Goal: Check status: Check status

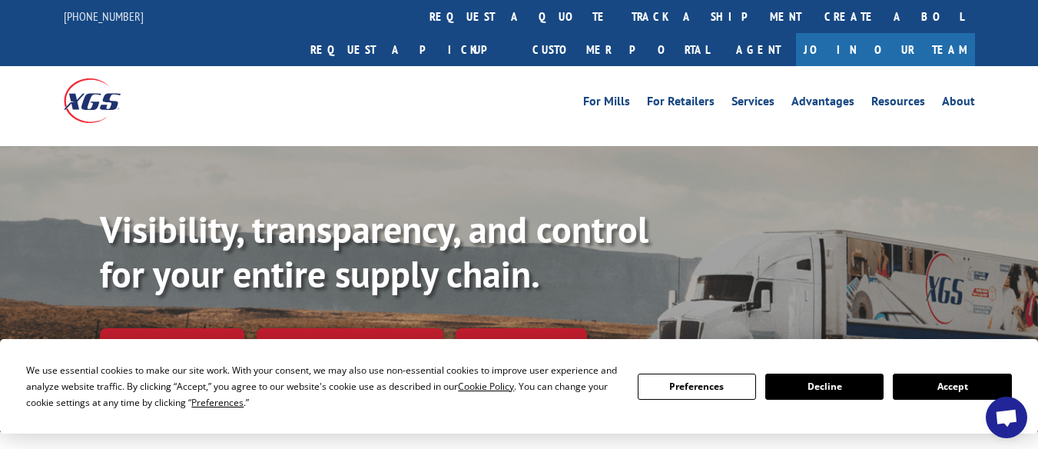
click at [943, 382] on button "Accept" at bounding box center [952, 386] width 118 height 26
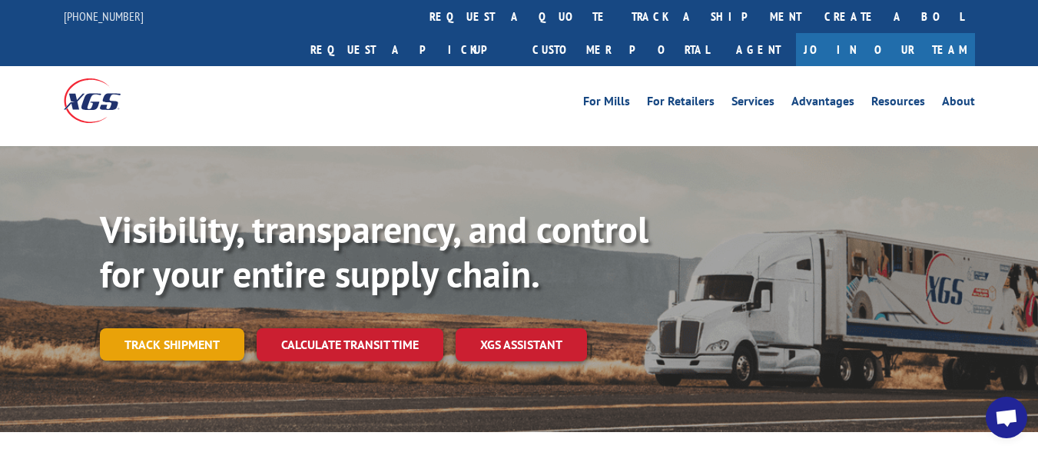
click at [189, 328] on link "Track shipment" at bounding box center [172, 344] width 144 height 32
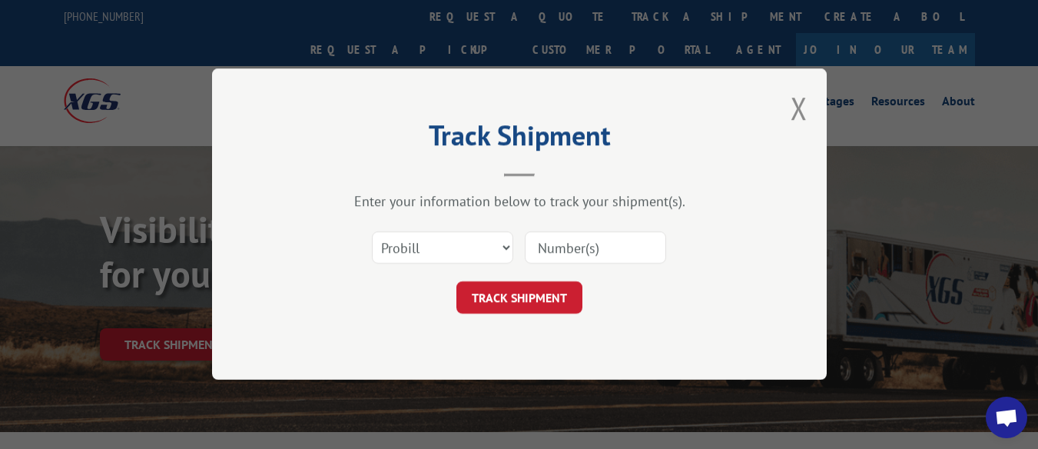
click at [551, 243] on input at bounding box center [595, 248] width 141 height 32
type input "228524395"
click at [545, 300] on button "TRACK SHIPMENT" at bounding box center [519, 298] width 126 height 32
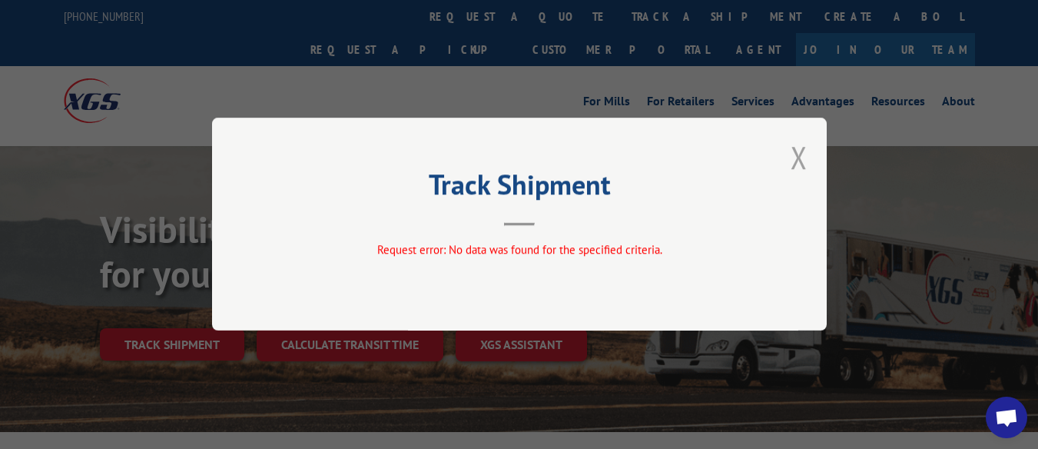
click at [805, 157] on button "Close modal" at bounding box center [799, 157] width 17 height 41
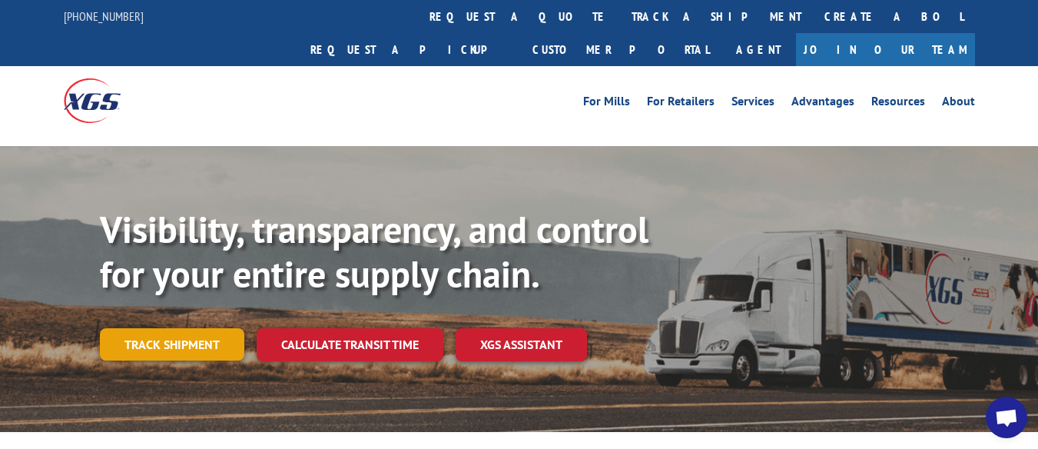
click at [161, 328] on link "Track shipment" at bounding box center [172, 344] width 144 height 32
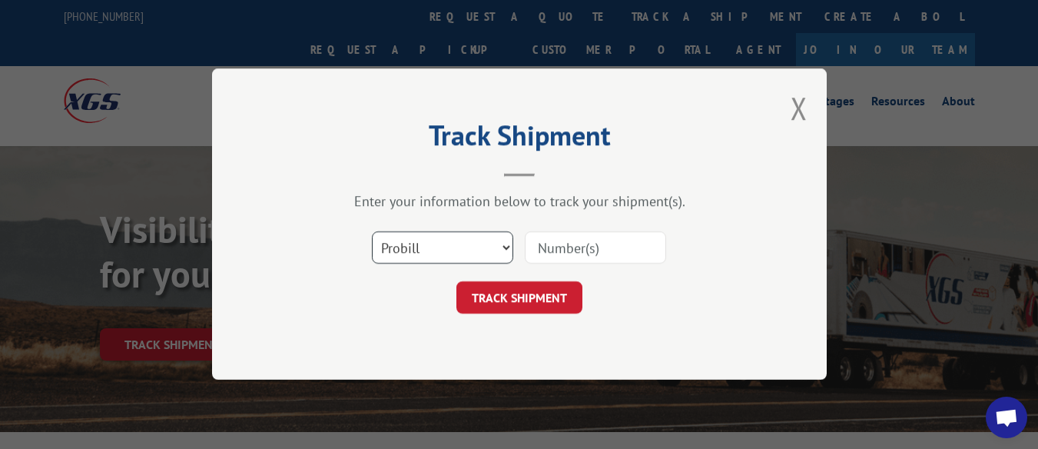
click at [422, 240] on select "Select category... Probill BOL PO" at bounding box center [442, 248] width 141 height 32
select select "po"
click at [372, 232] on select "Select category... Probill BOL PO" at bounding box center [442, 248] width 141 height 32
click at [569, 250] on input at bounding box center [595, 248] width 141 height 32
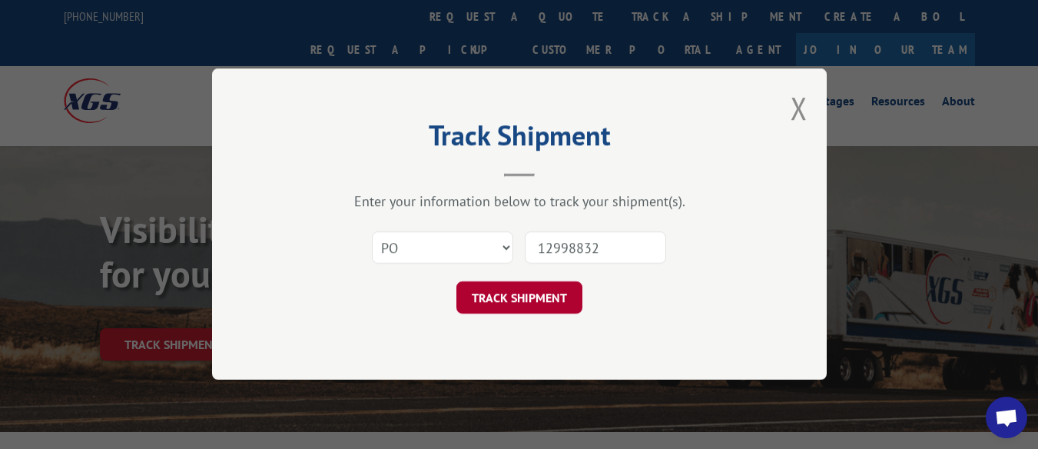
type input "12998832"
click at [526, 293] on button "TRACK SHIPMENT" at bounding box center [519, 298] width 126 height 32
